Goal: Find specific page/section: Find specific page/section

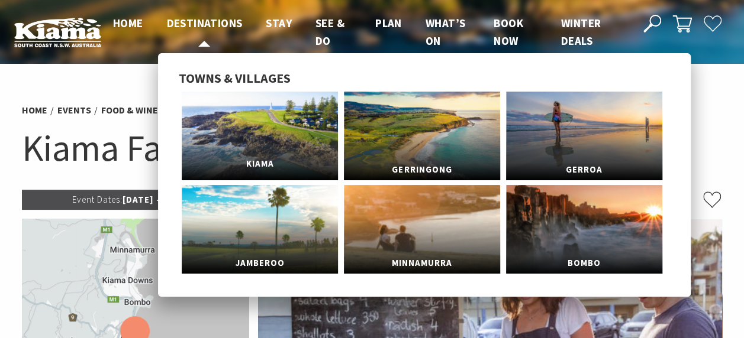
click at [291, 147] on link "Kiama" at bounding box center [260, 136] width 156 height 89
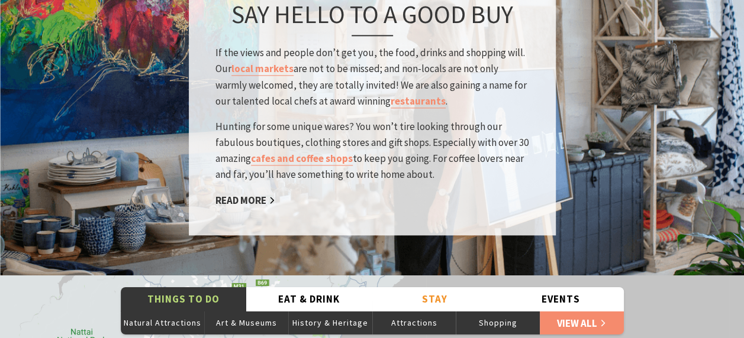
scroll to position [1779, 0]
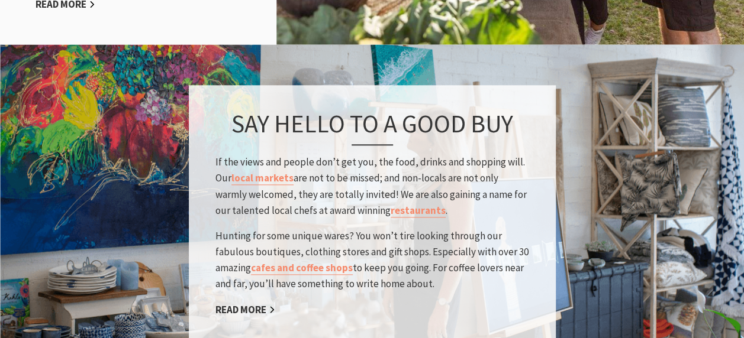
drag, startPoint x: 257, startPoint y: 286, endPoint x: 597, endPoint y: 43, distance: 418.3
click at [597, 43] on img at bounding box center [372, 215] width 744 height 344
click at [277, 172] on link "local markets" at bounding box center [262, 179] width 62 height 14
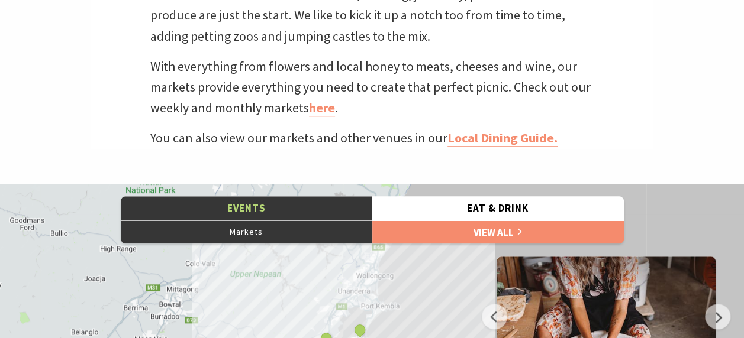
scroll to position [430, 0]
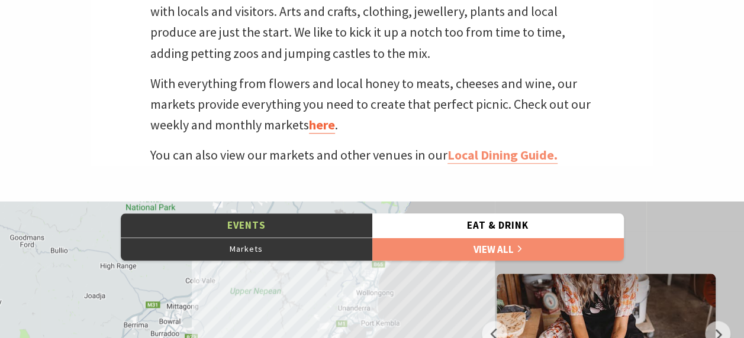
click at [318, 128] on link "here" at bounding box center [322, 125] width 26 height 17
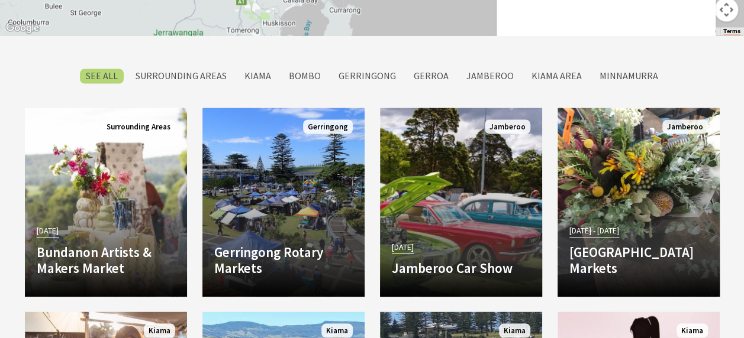
scroll to position [979, 0]
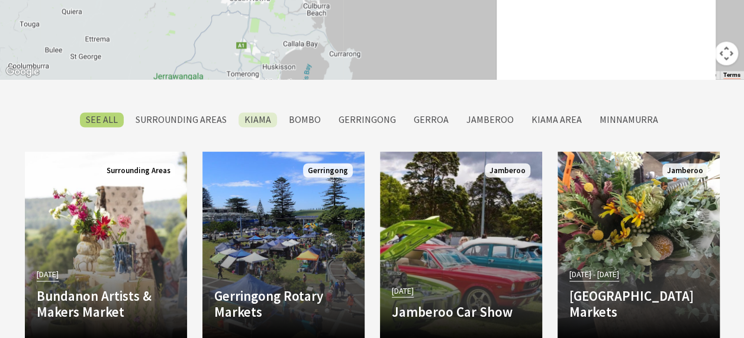
click at [267, 118] on label "Kiama" at bounding box center [257, 119] width 38 height 15
click at [0, 0] on input "Kiama" at bounding box center [0, 0] width 0 height 0
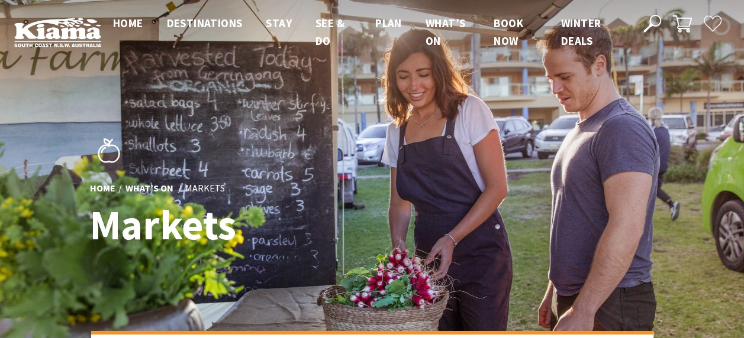
scroll to position [412, 758]
click at [587, 165] on div "Home What’s On Markets Markets" at bounding box center [372, 192] width 574 height 149
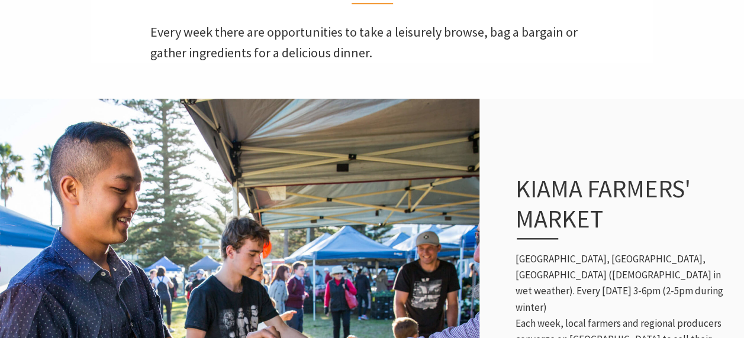
scroll to position [450, 0]
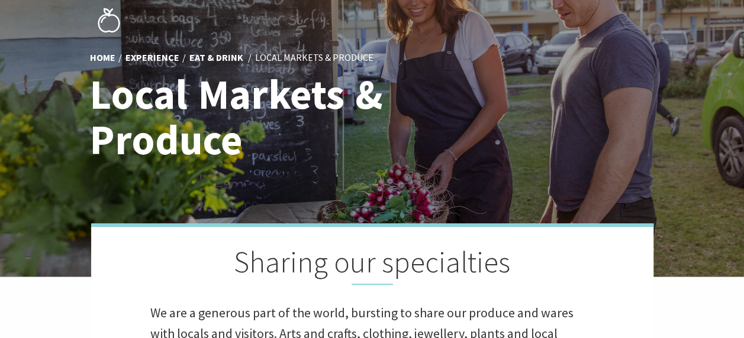
scroll to position [46, 0]
